Goal: Task Accomplishment & Management: Manage account settings

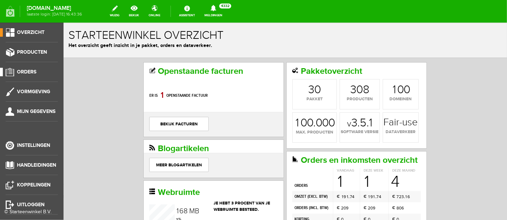
click at [32, 73] on span "Orders" at bounding box center [26, 72] width 19 height 6
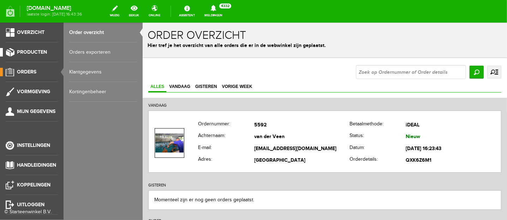
click at [47, 52] on link "Producten" at bounding box center [29, 52] width 58 height 8
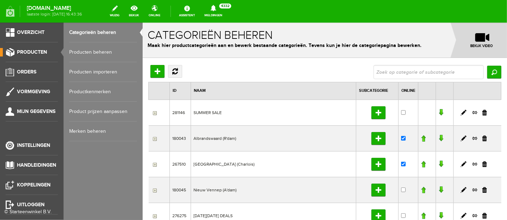
click at [94, 51] on link "Producten beheren" at bounding box center [103, 52] width 68 height 20
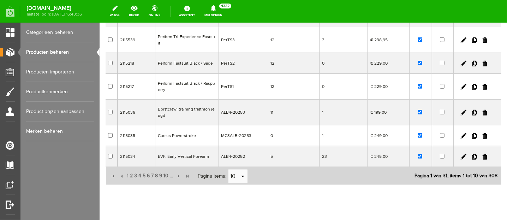
scroll to position [176, 0]
click at [131, 170] on span "2" at bounding box center [131, 175] width 4 height 14
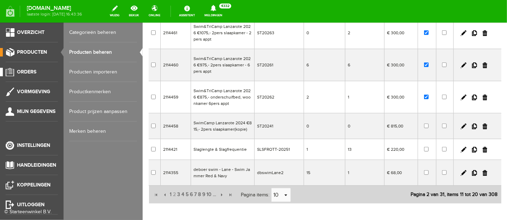
click at [12, 72] on link "Orders" at bounding box center [29, 72] width 58 height 8
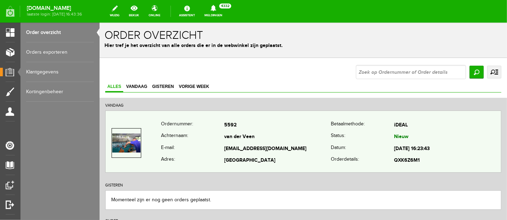
click at [219, 152] on th "E-mail:" at bounding box center [192, 149] width 63 height 12
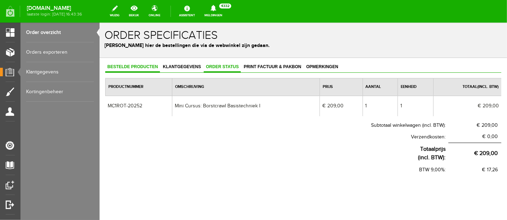
click at [224, 68] on span "Order status" at bounding box center [221, 66] width 37 height 5
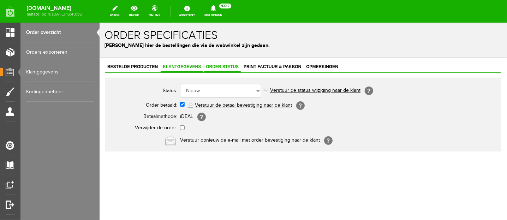
click at [174, 66] on span "Klantgegevens" at bounding box center [181, 66] width 42 height 5
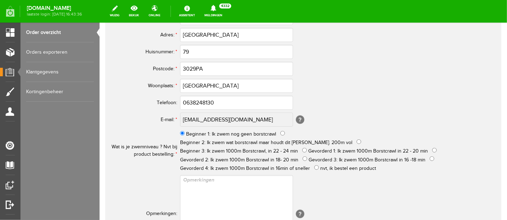
scroll to position [309, 0]
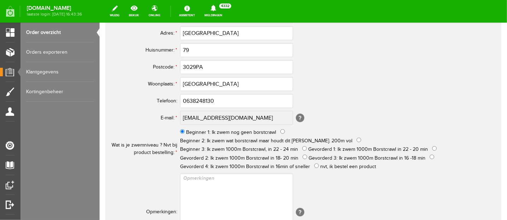
click at [166, 118] on tr "E-mail: * [EMAIL_ADDRESS][DOMAIN_NAME] [?]" at bounding box center [278, 117] width 339 height 17
click at [71, 49] on link "Orders exporteren" at bounding box center [60, 52] width 68 height 20
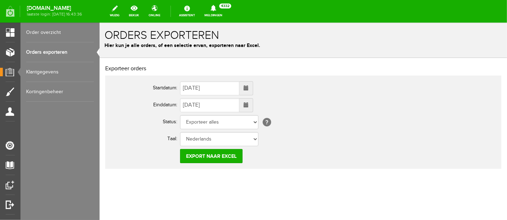
click at [250, 87] on span at bounding box center [246, 88] width 14 height 14
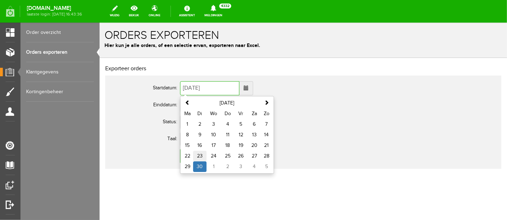
click at [199, 155] on td "23" at bounding box center [199, 155] width 13 height 11
type input "[DATE]"
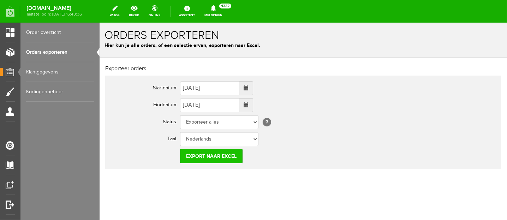
click at [199, 150] on input "Export naar Excel" at bounding box center [211, 156] width 62 height 14
